Goal: Transaction & Acquisition: Obtain resource

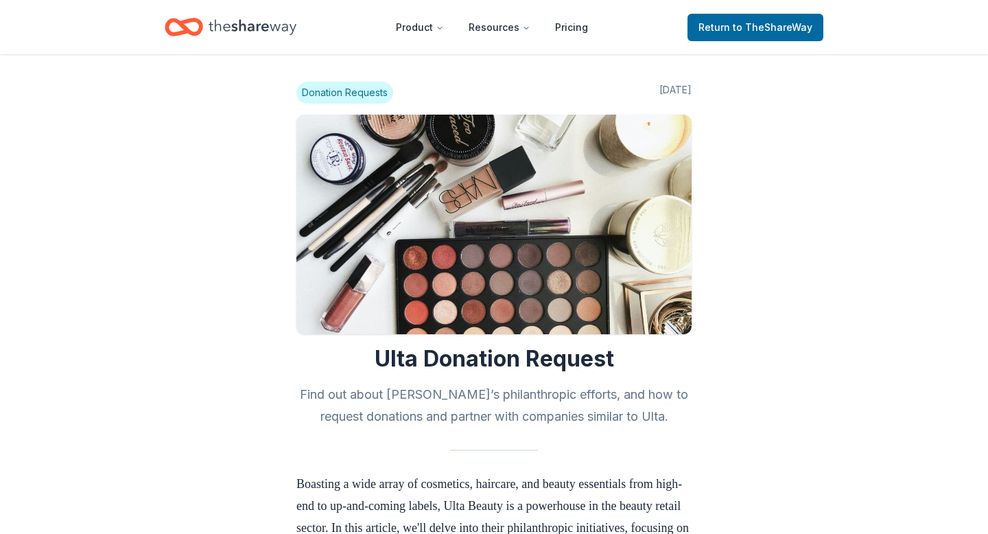
click at [170, 27] on icon "Home" at bounding box center [184, 27] width 38 height 32
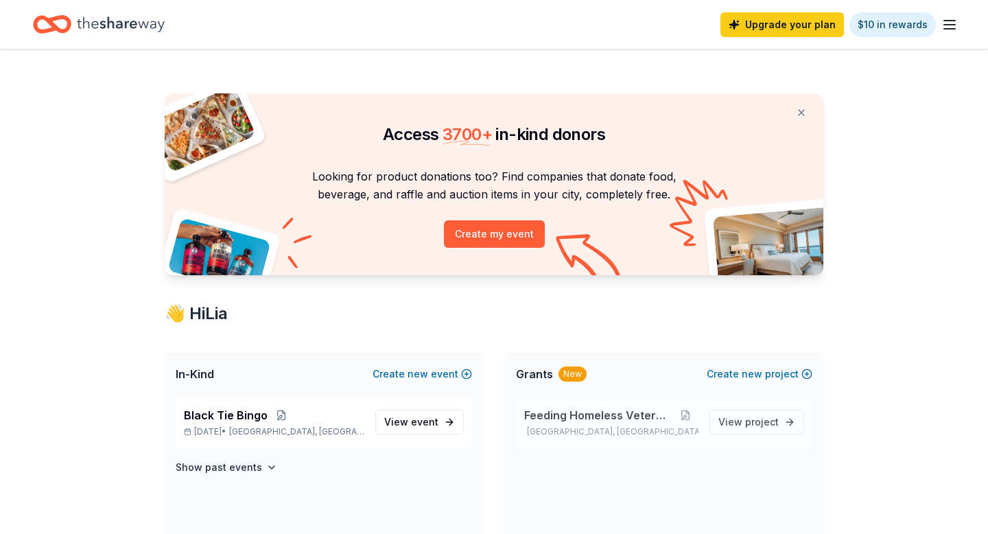
click at [596, 411] on span "Feeding Homeless Veterans" at bounding box center [598, 415] width 148 height 16
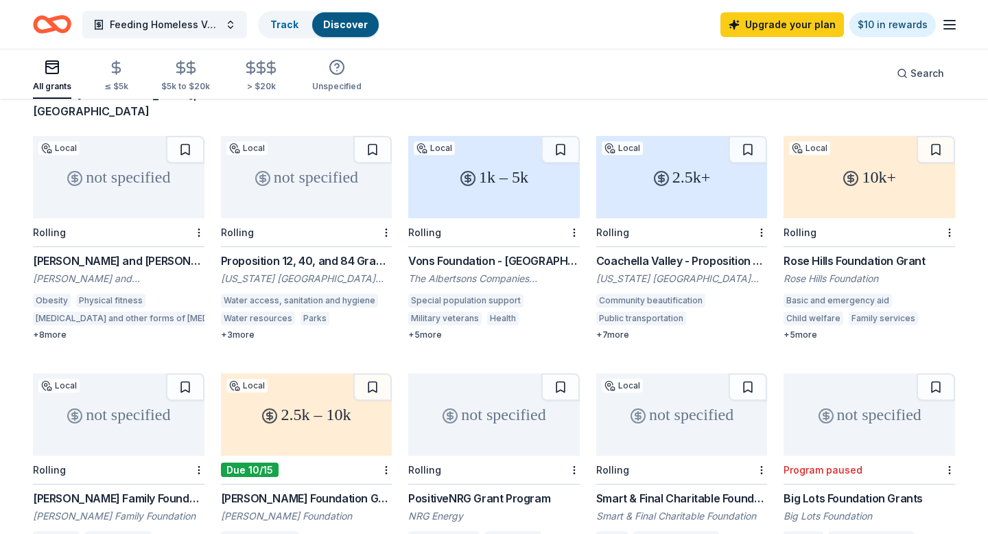
scroll to position [137, 0]
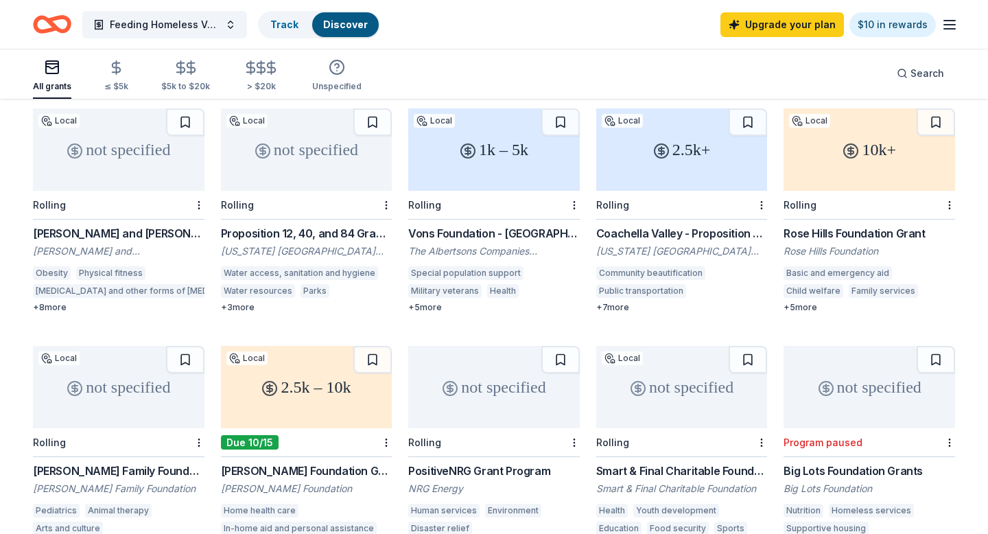
click at [447, 225] on div "Vons Foundation - [GEOGRAPHIC_DATA][US_STATE]" at bounding box center [494, 233] width 172 height 16
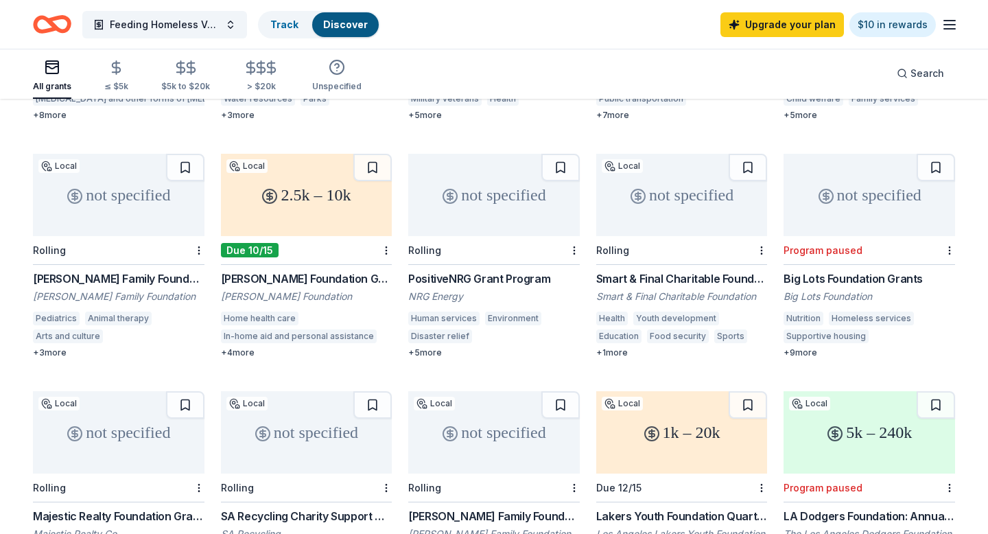
scroll to position [357, 0]
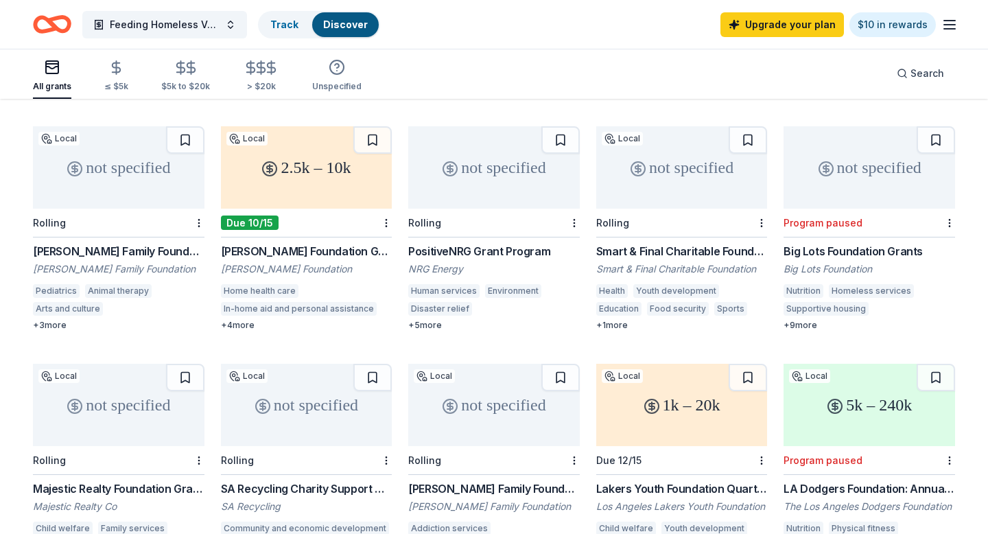
click at [633, 243] on div "Smart & Final Charitable Foundation Donations" at bounding box center [682, 251] width 172 height 16
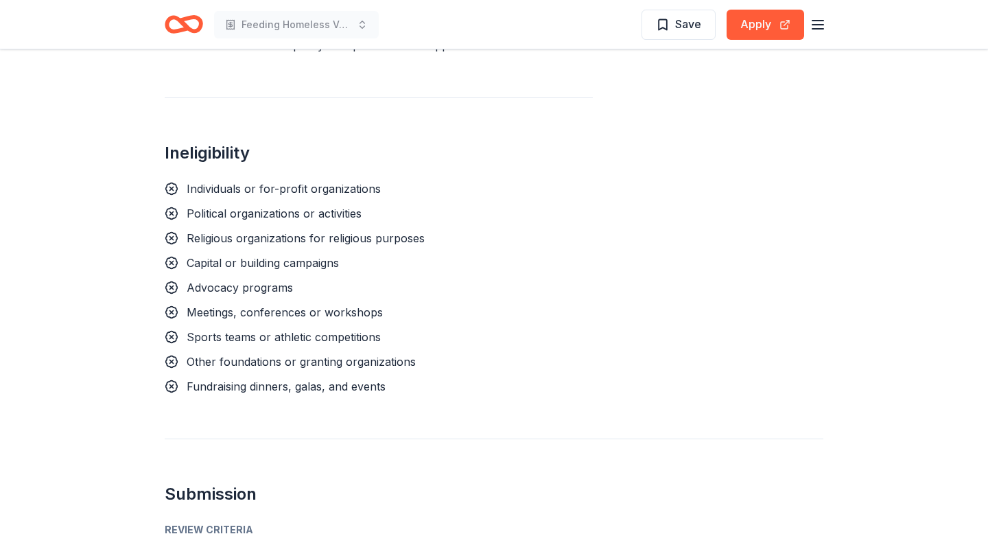
scroll to position [1098, 0]
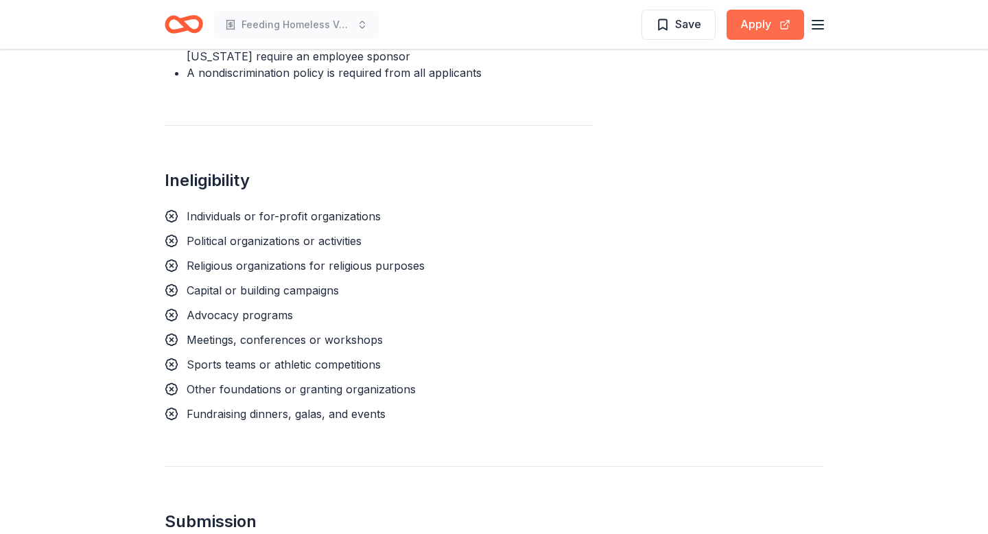
click at [749, 30] on button "Apply" at bounding box center [766, 25] width 78 height 30
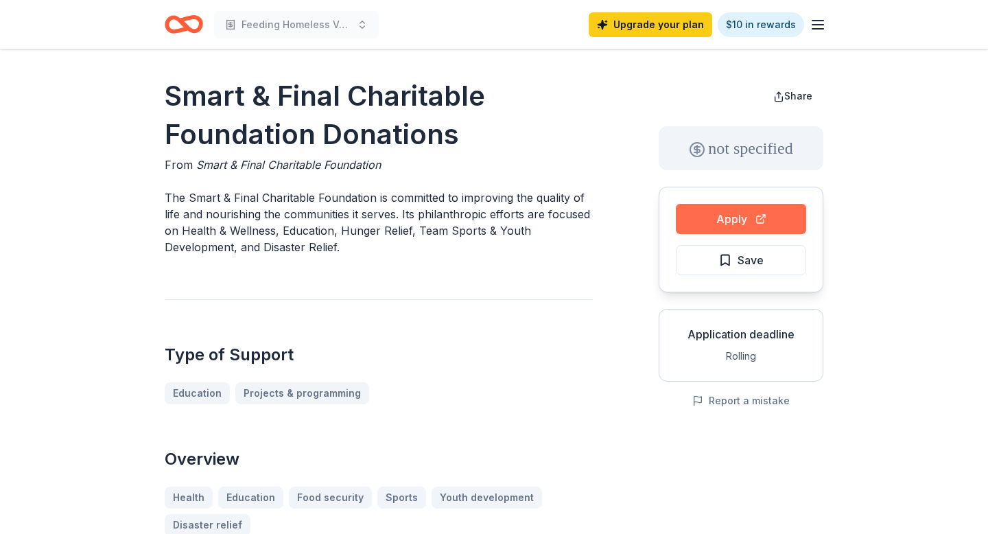
click at [726, 220] on button "Apply" at bounding box center [741, 219] width 130 height 30
